Goal: Entertainment & Leisure: Consume media (video, audio)

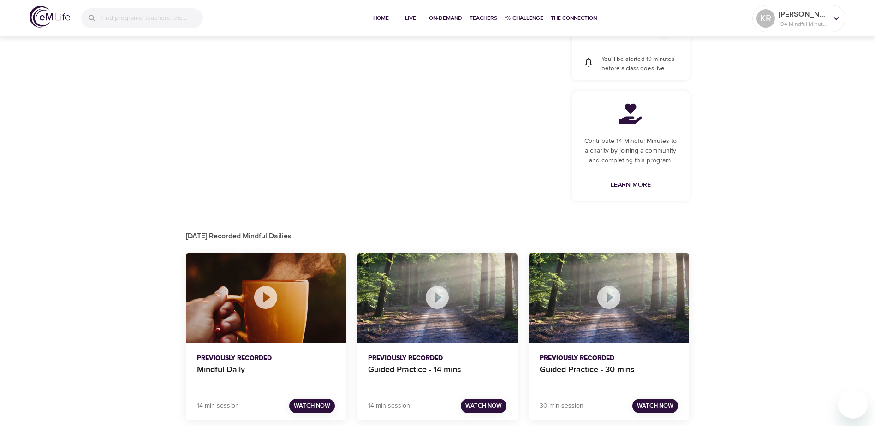
scroll to position [403, 0]
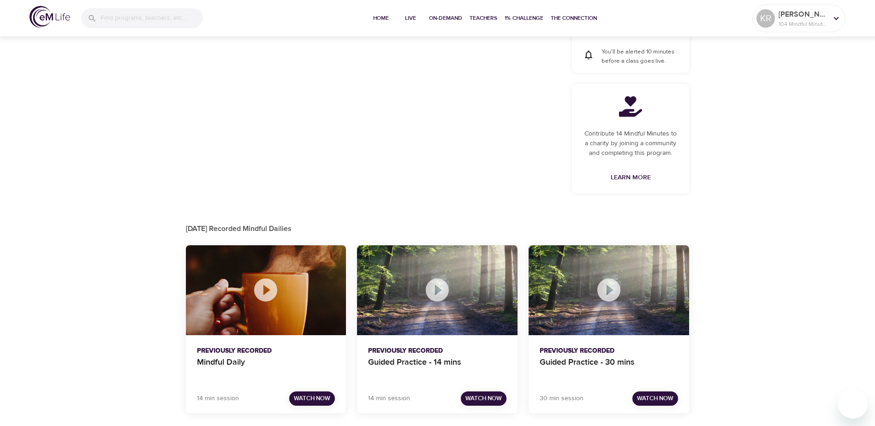
click at [318, 403] on span "Watch Now" at bounding box center [312, 398] width 36 height 11
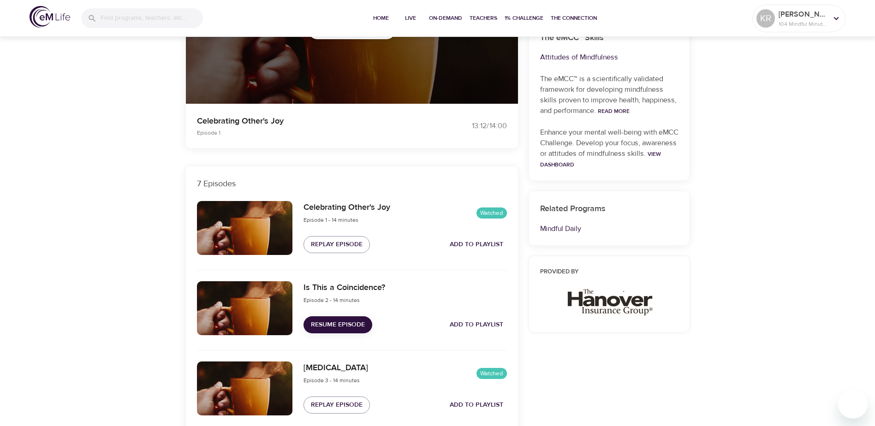
scroll to position [231, 0]
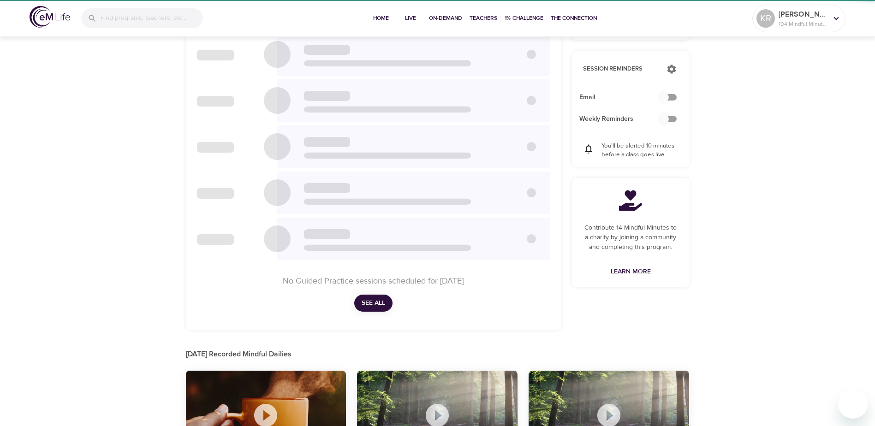
checkbox input "true"
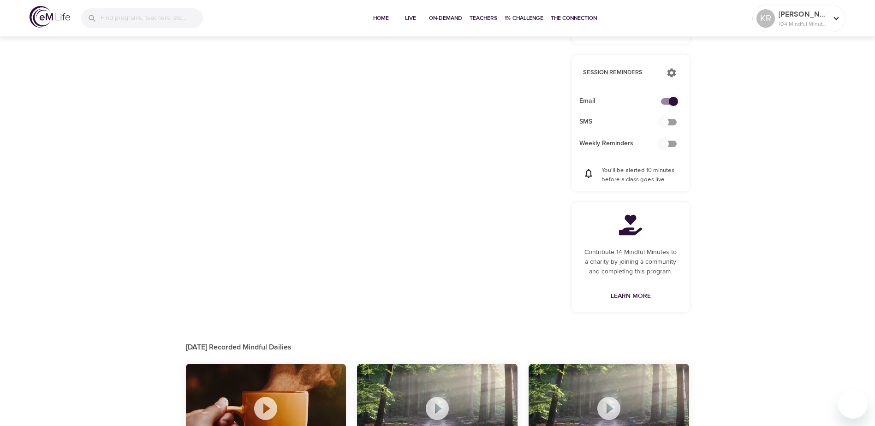
scroll to position [403, 0]
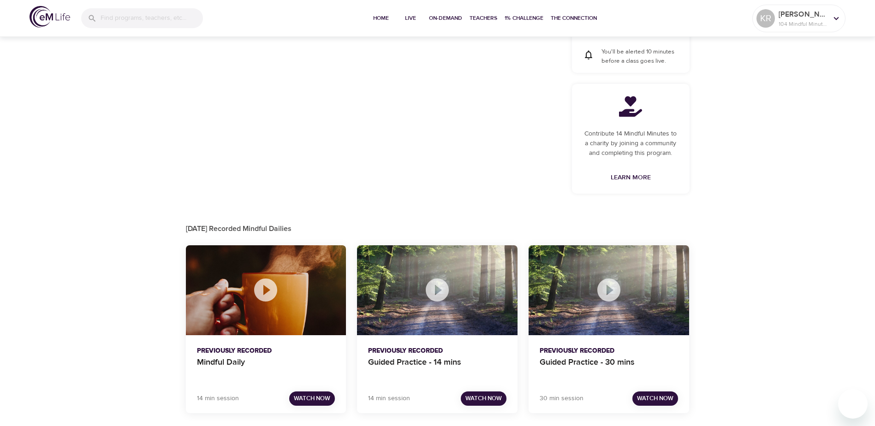
click at [489, 314] on div at bounding box center [437, 290] width 160 height 90
click at [470, 396] on span "Watch Now" at bounding box center [483, 398] width 36 height 11
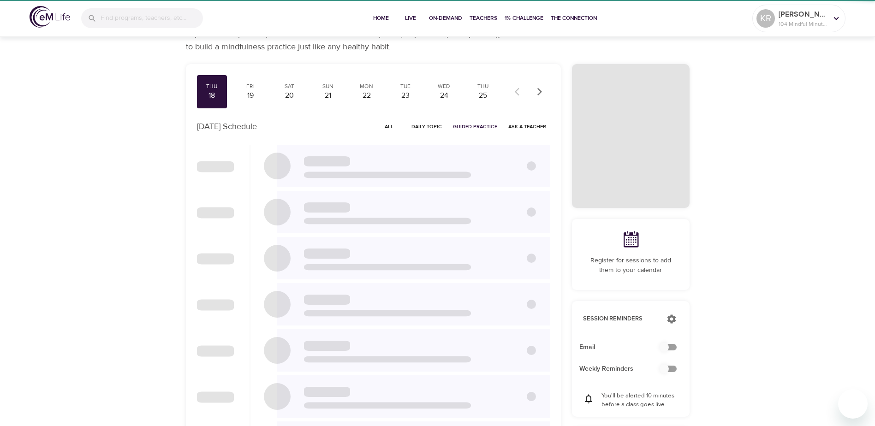
checkbox input "true"
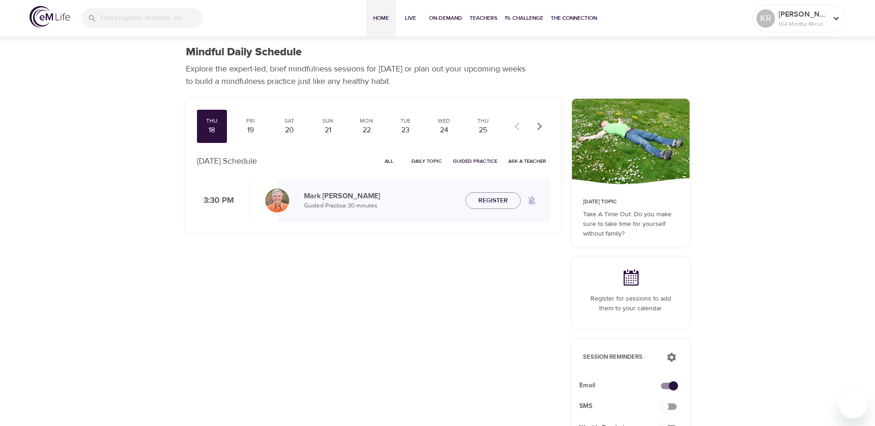
click at [380, 19] on span "Home" at bounding box center [381, 18] width 22 height 10
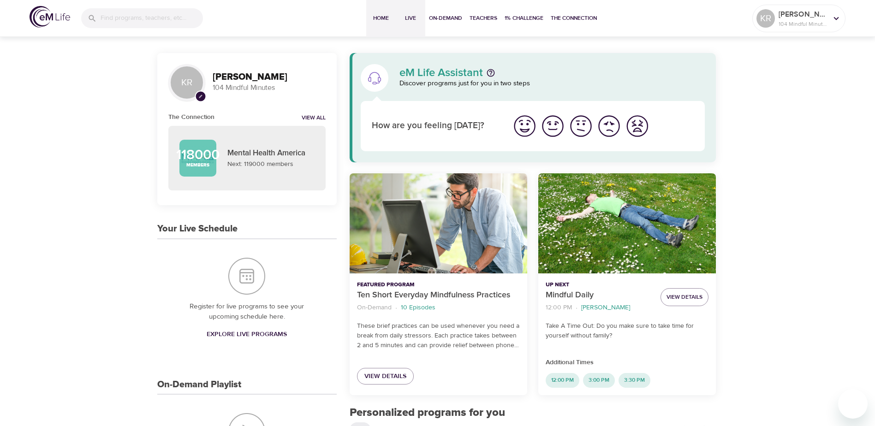
click at [409, 18] on span "Live" at bounding box center [410, 18] width 22 height 10
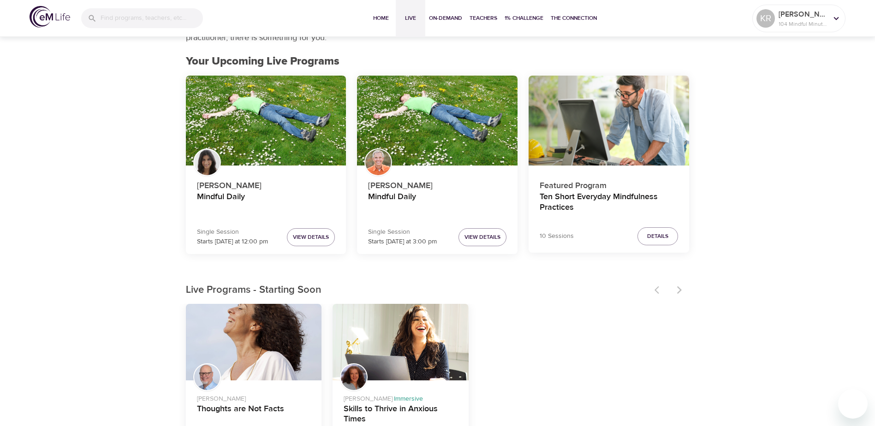
scroll to position [46, 0]
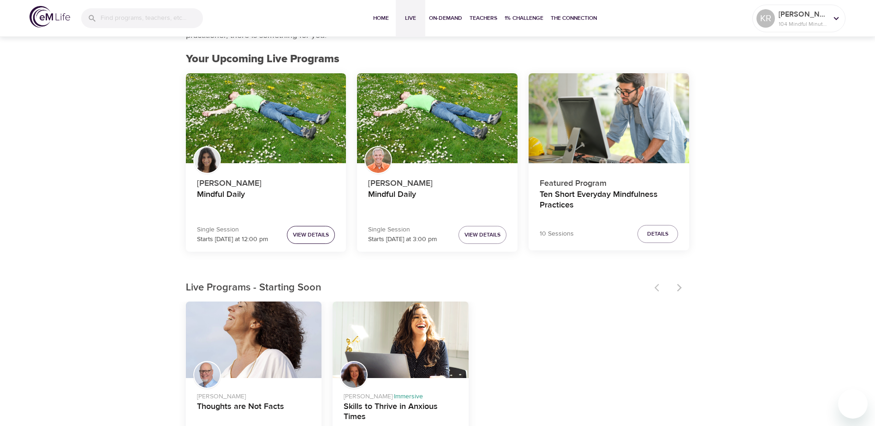
click at [303, 233] on span "View Details" at bounding box center [311, 235] width 36 height 10
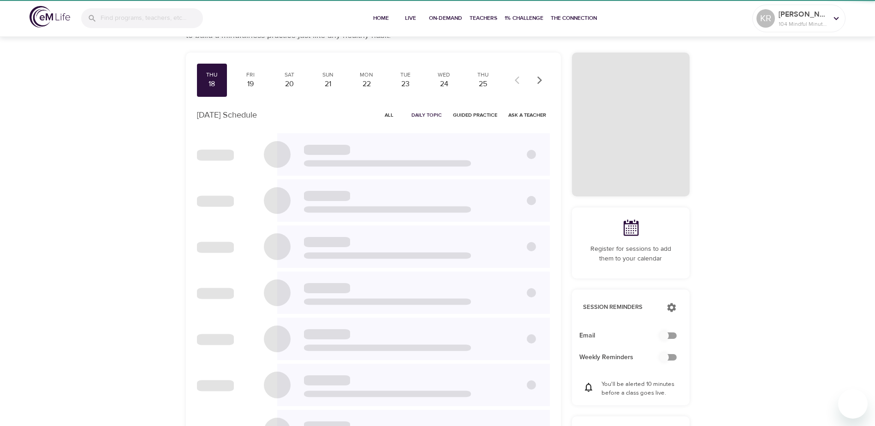
scroll to position [42, 0]
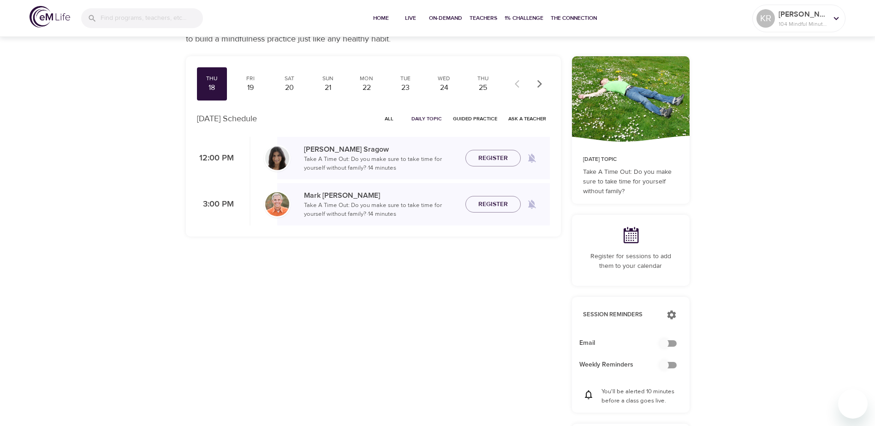
checkbox input "true"
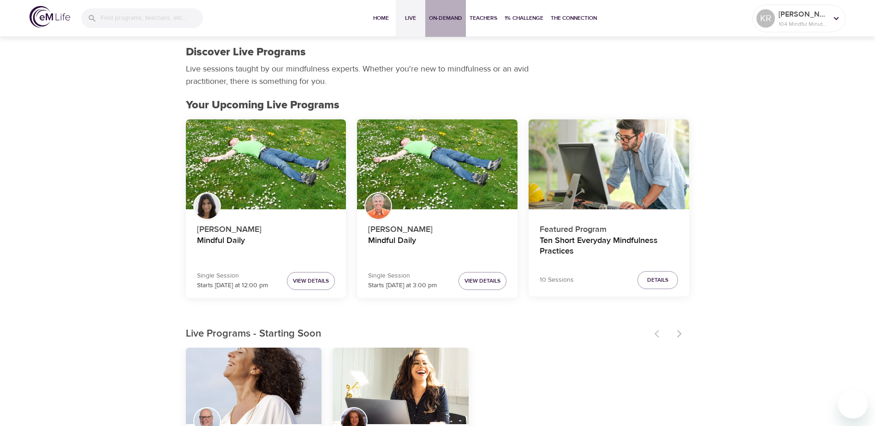
click at [436, 21] on span "On-Demand" at bounding box center [445, 18] width 33 height 10
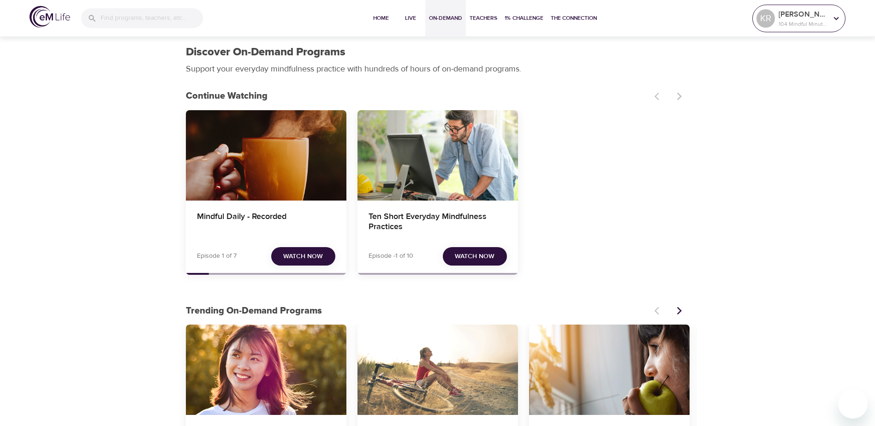
click at [834, 18] on icon at bounding box center [836, 18] width 5 height 3
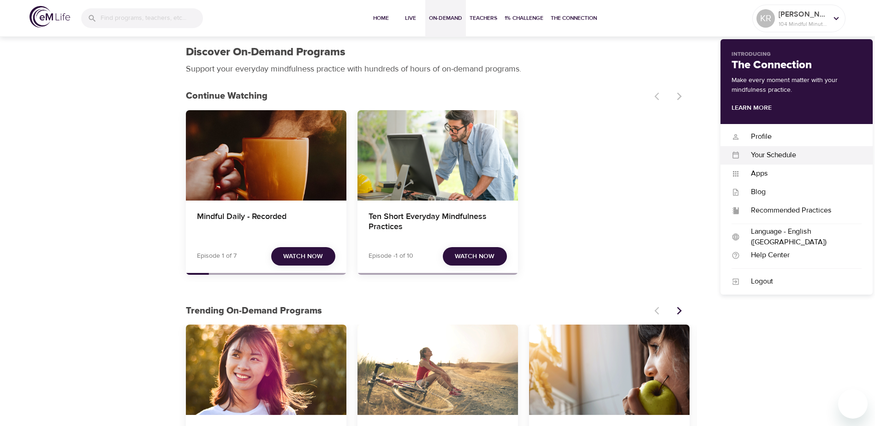
click at [774, 159] on div "Your Schedule" at bounding box center [801, 155] width 122 height 11
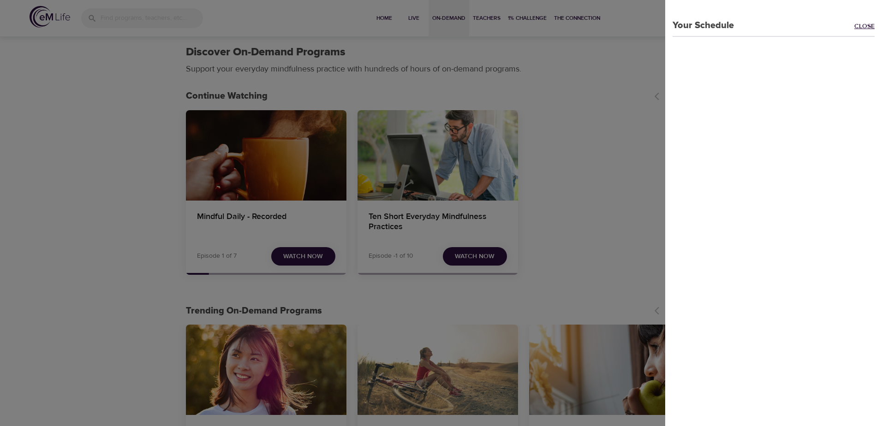
click at [854, 28] on link "Close" at bounding box center [868, 27] width 28 height 11
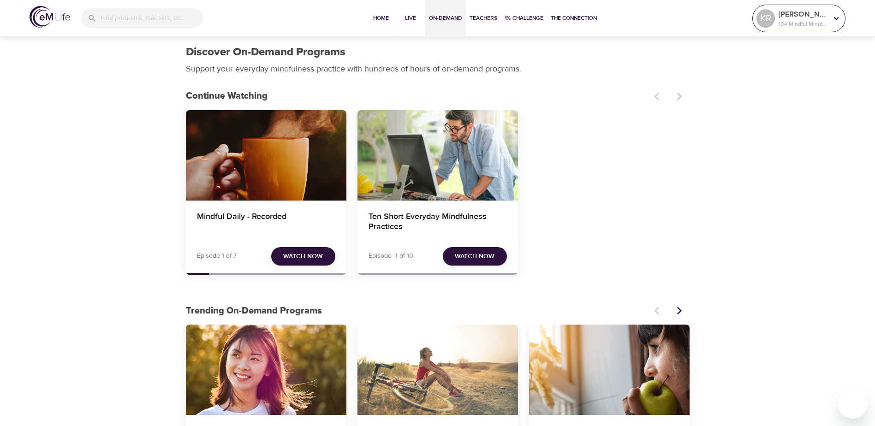
click at [831, 22] on div at bounding box center [836, 19] width 14 height 14
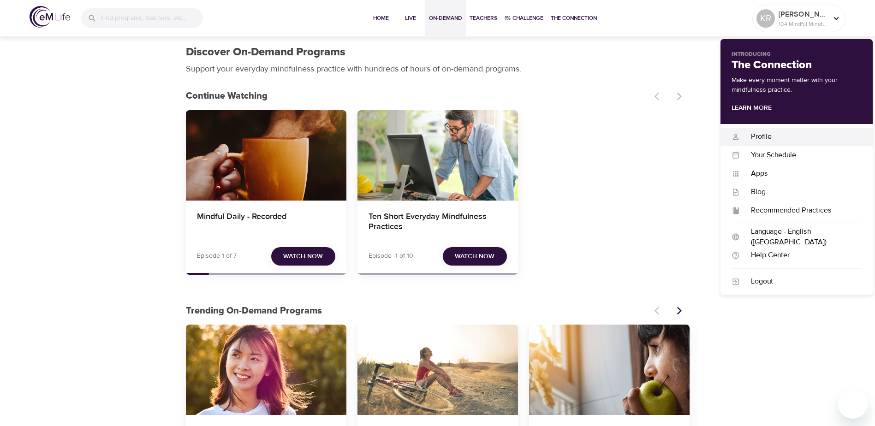
click at [762, 134] on div "Profile" at bounding box center [801, 136] width 122 height 11
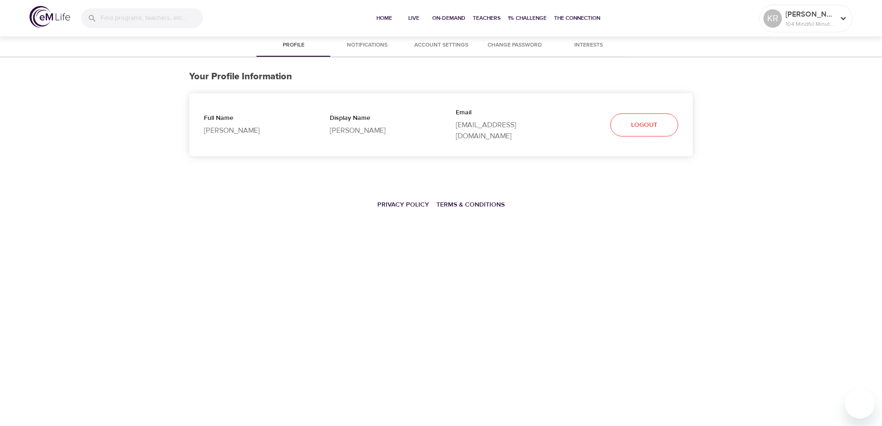
select select "10"
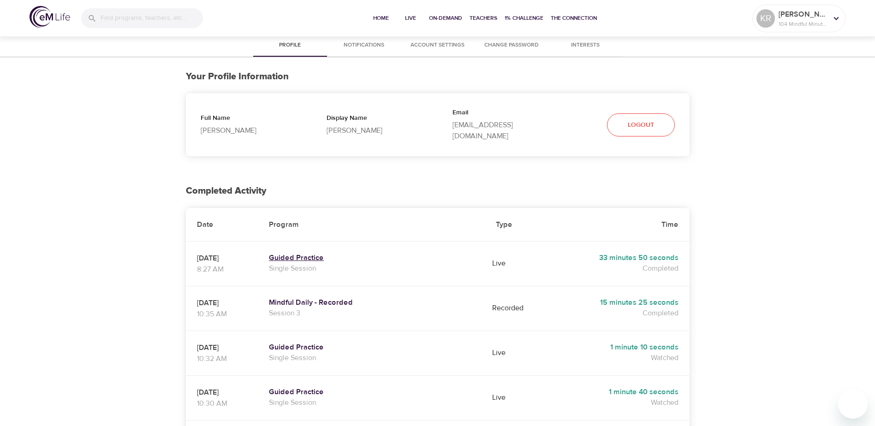
click at [311, 253] on h5 "Guided Practice" at bounding box center [371, 258] width 205 height 10
select select "10"
click at [366, 46] on span "Notifications" at bounding box center [364, 46] width 63 height 10
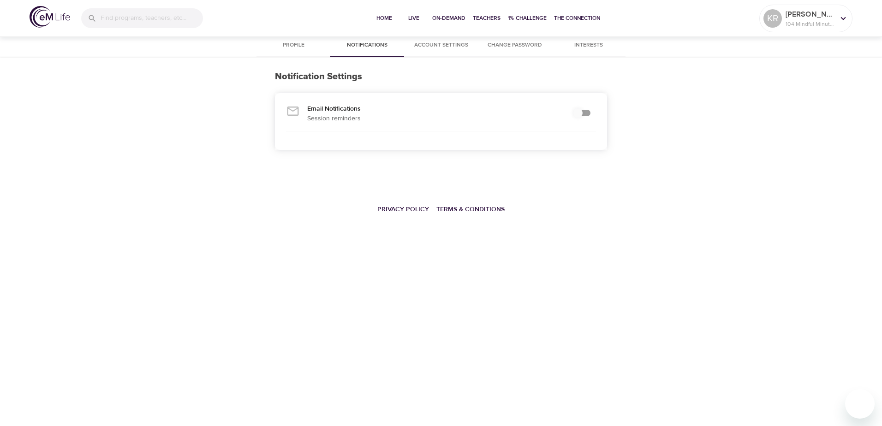
checkbox input "true"
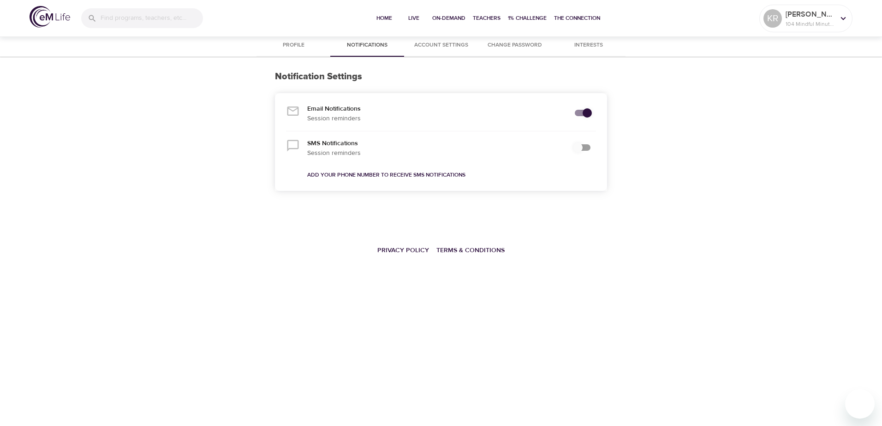
click at [426, 45] on span "Account Settings" at bounding box center [441, 46] width 63 height 10
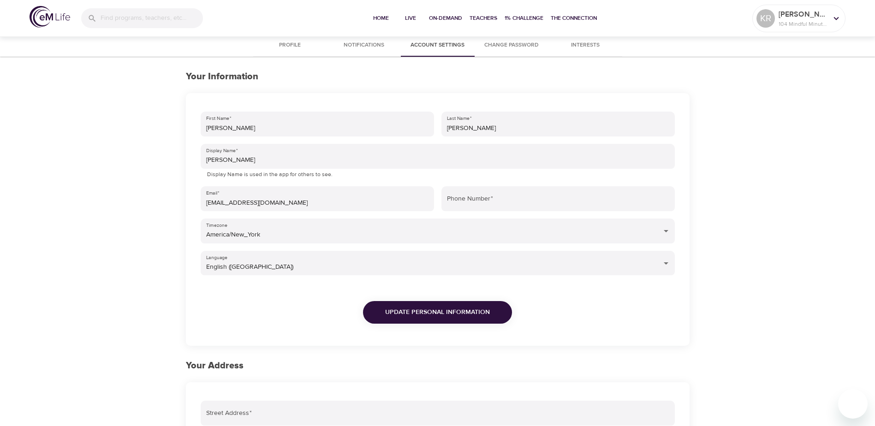
click at [269, 42] on span "Profile" at bounding box center [290, 46] width 63 height 10
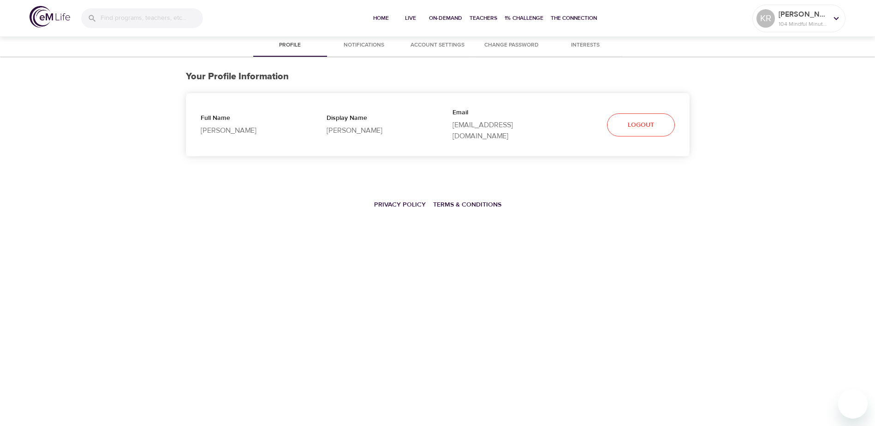
select select "10"
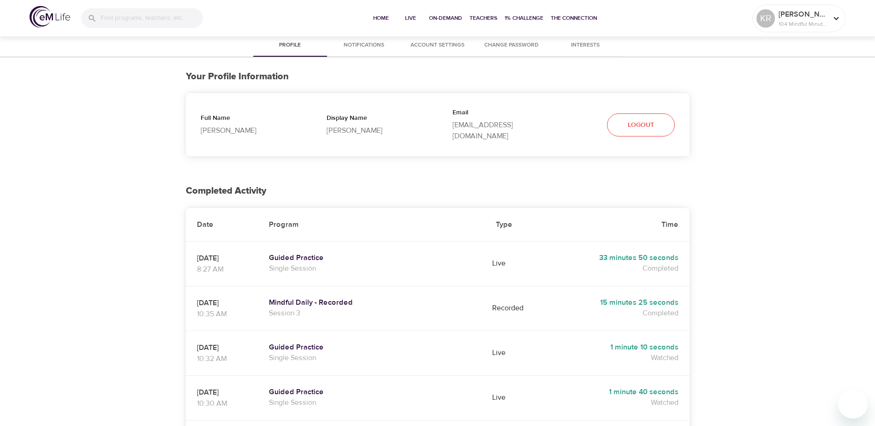
click at [37, 22] on img at bounding box center [50, 17] width 41 height 22
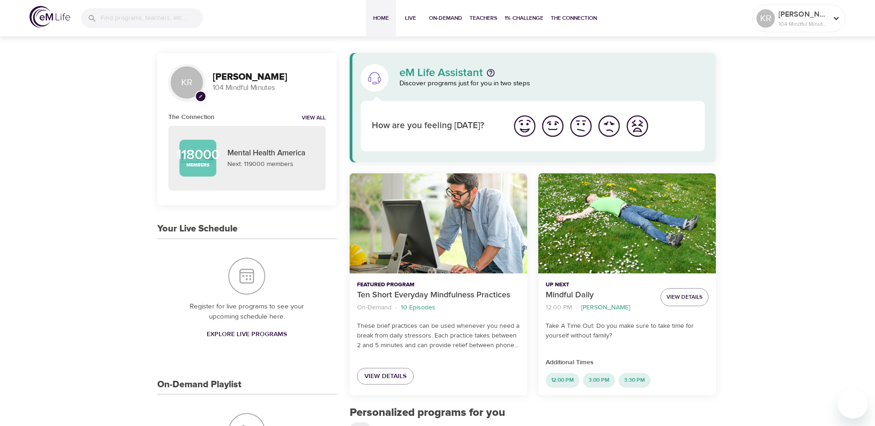
click at [306, 113] on div "The Connection View All" at bounding box center [246, 117] width 157 height 10
click at [307, 119] on link "View All" at bounding box center [314, 118] width 24 height 8
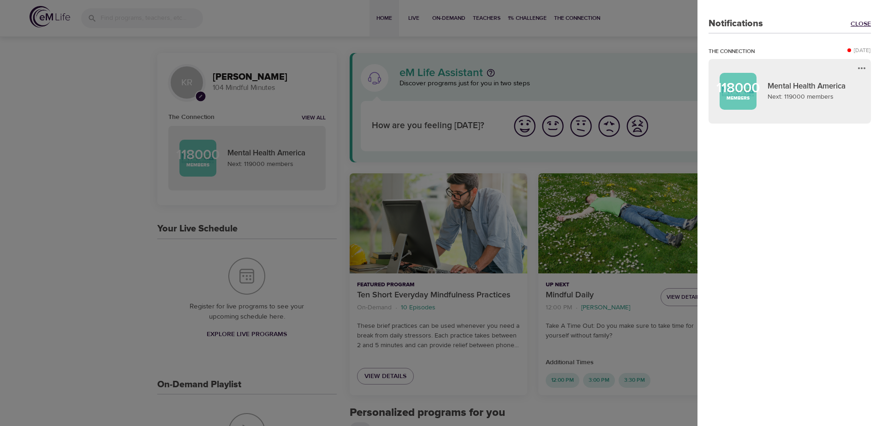
click at [861, 21] on link "Close" at bounding box center [860, 23] width 20 height 9
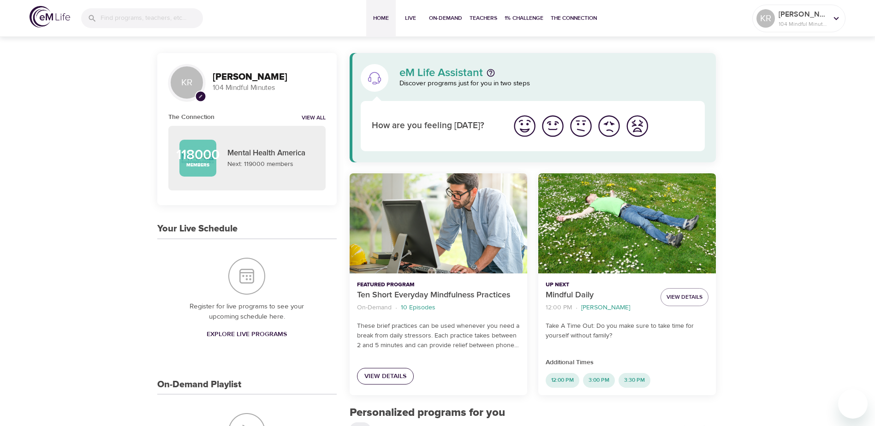
click at [380, 378] on span "View Details" at bounding box center [385, 377] width 42 height 12
